Goal: Information Seeking & Learning: Learn about a topic

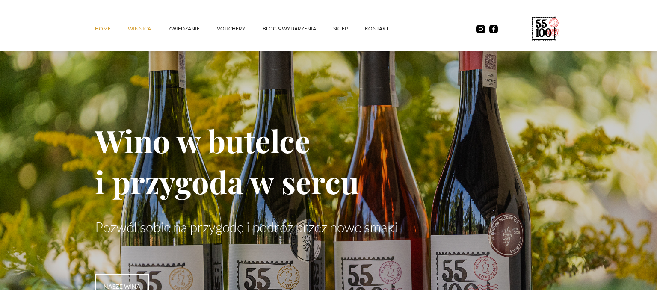
click at [136, 26] on link "winnica" at bounding box center [148, 29] width 40 height 26
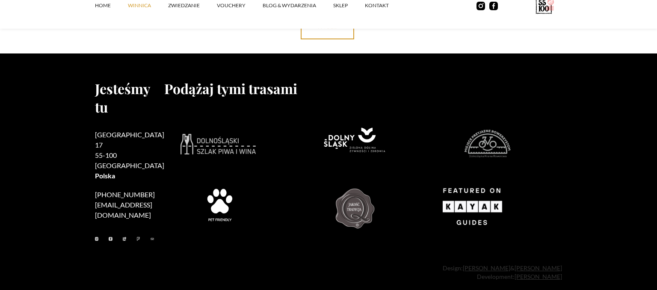
scroll to position [3661, 0]
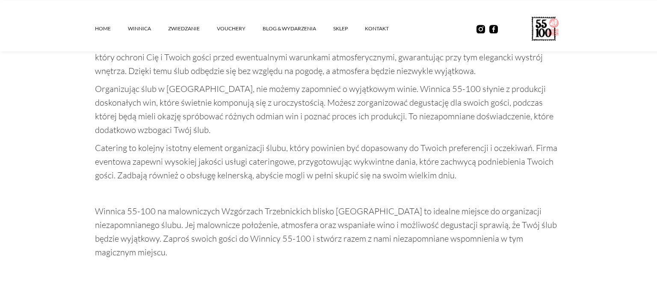
scroll to position [783, 0]
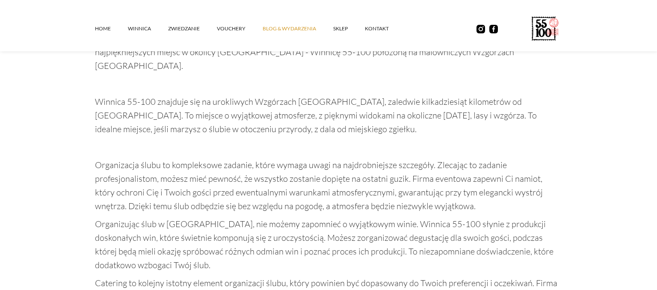
click at [270, 26] on link "Blog & Wydarzenia" at bounding box center [298, 29] width 71 height 26
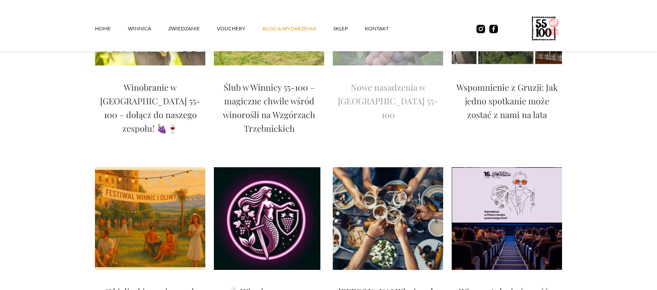
scroll to position [195, 0]
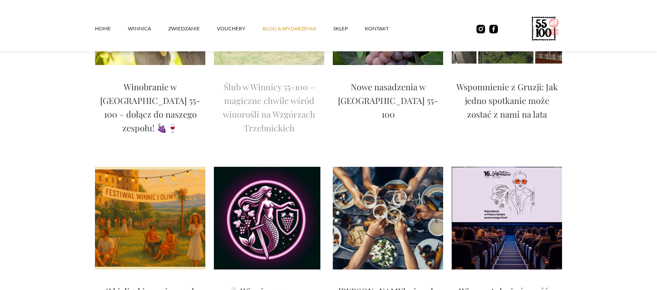
click at [292, 121] on p "Ślub w Winnicy 55-100 – magiczne chwile wśród winorośli na Wzgórzach Trzebnicki…" at bounding box center [269, 107] width 110 height 55
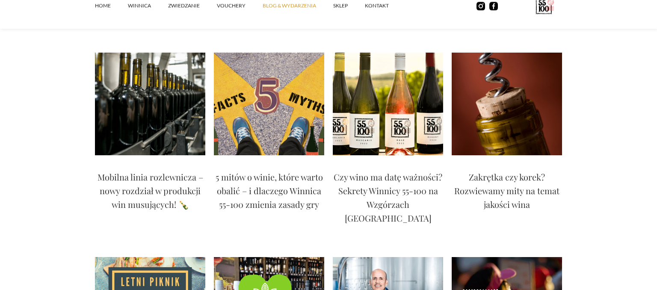
scroll to position [587, 0]
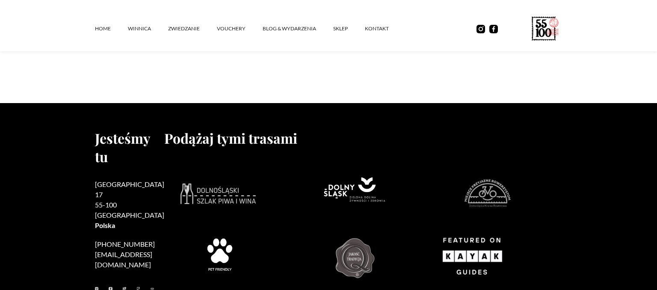
scroll to position [1120, 0]
